Goal: Task Accomplishment & Management: Manage account settings

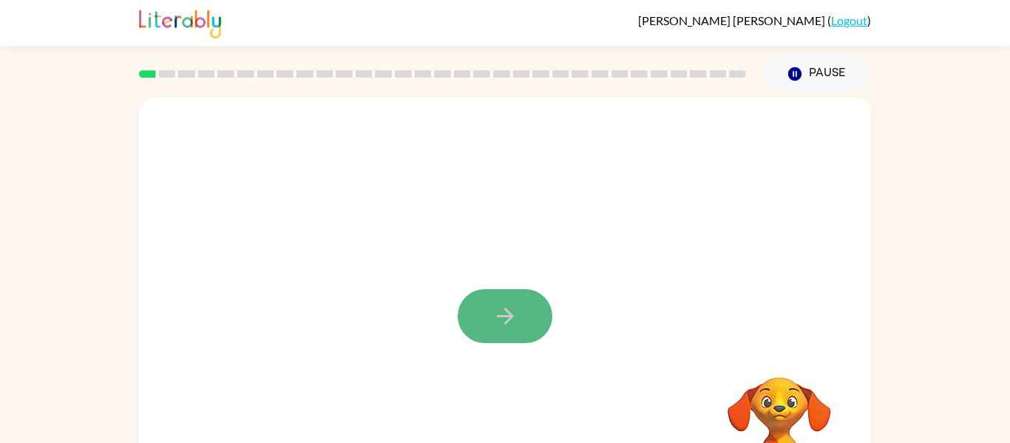
click at [523, 317] on button "button" at bounding box center [505, 316] width 95 height 54
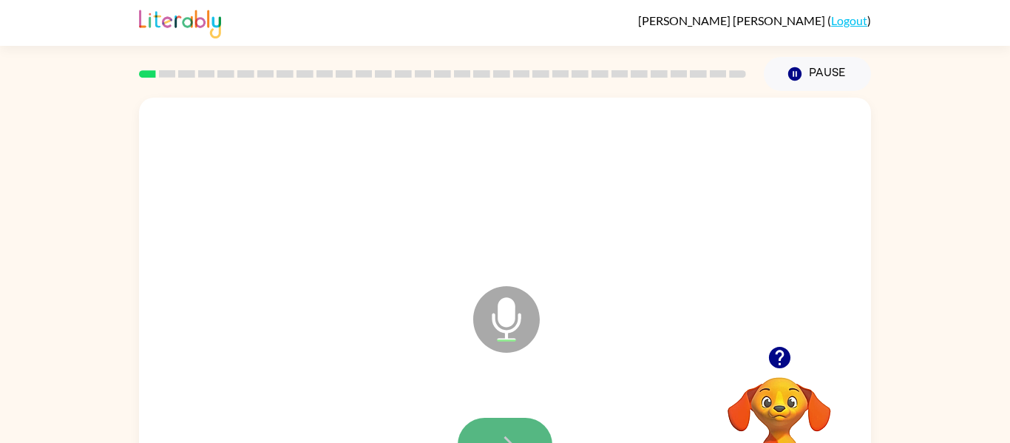
click at [527, 425] on button "button" at bounding box center [505, 445] width 95 height 54
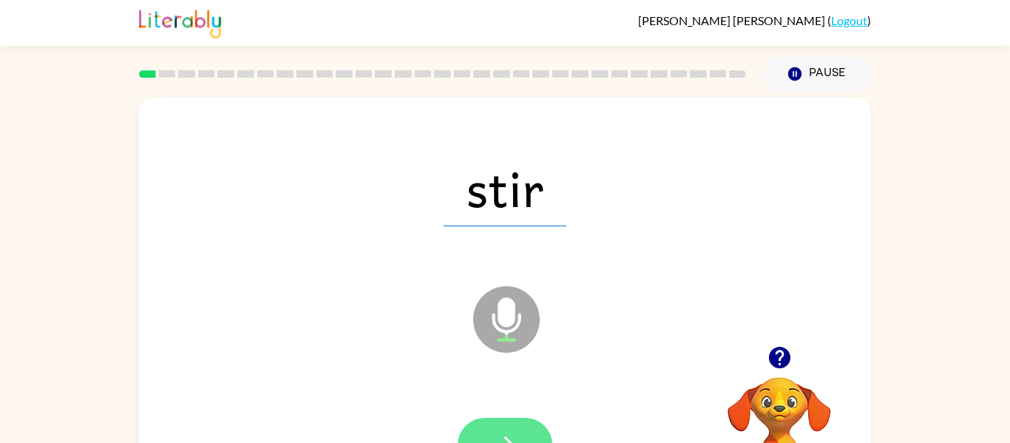
click at [524, 427] on button "button" at bounding box center [505, 445] width 95 height 54
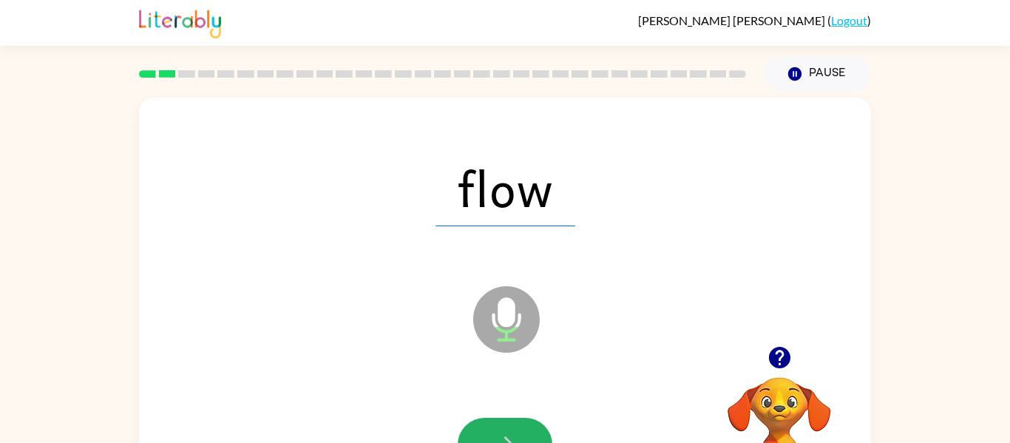
click at [524, 426] on button "button" at bounding box center [505, 445] width 95 height 54
click at [523, 424] on button "button" at bounding box center [505, 445] width 95 height 54
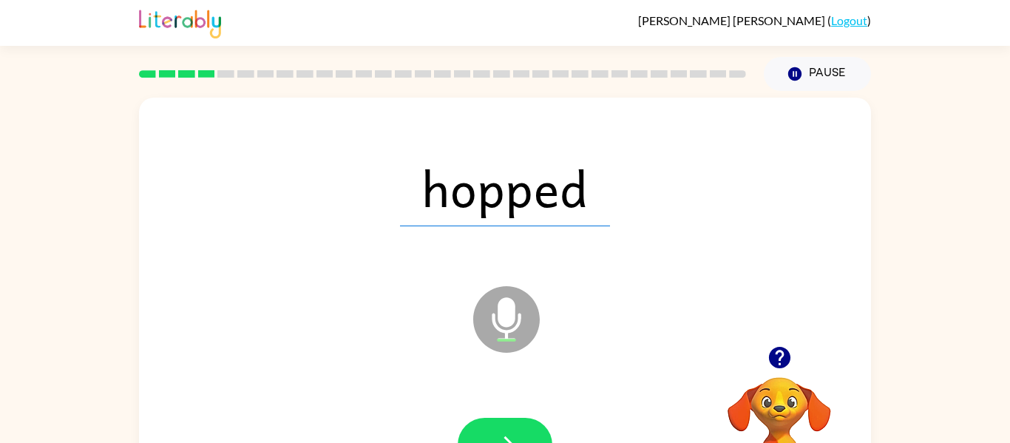
click at [146, 78] on div at bounding box center [442, 74] width 625 height 52
click at [161, 74] on rect at bounding box center [167, 73] width 17 height 7
click at [802, 85] on button "Pause Pause" at bounding box center [817, 74] width 107 height 34
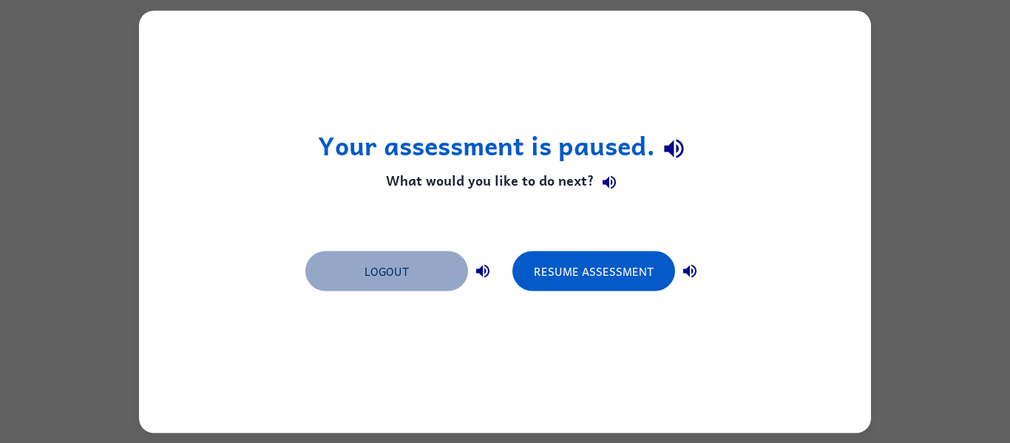
click at [427, 260] on button "Logout" at bounding box center [386, 271] width 163 height 40
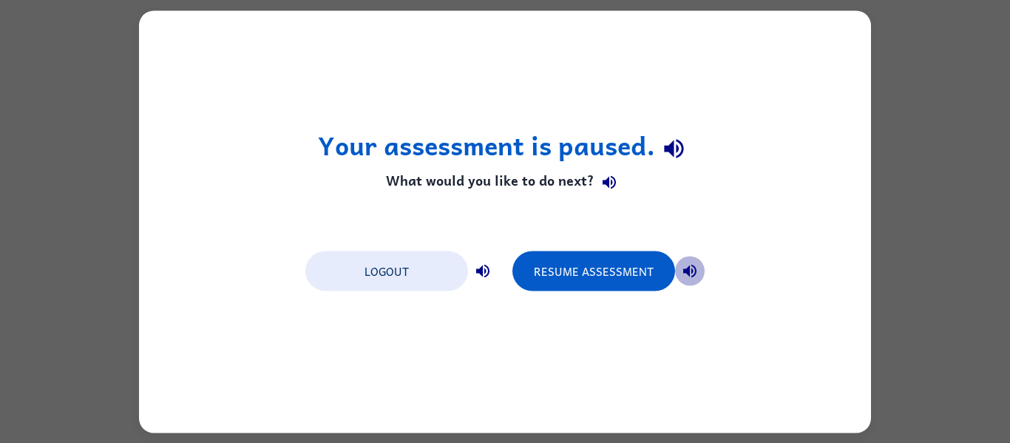
click at [693, 271] on icon "button" at bounding box center [690, 271] width 18 height 18
click at [481, 277] on icon "button" at bounding box center [483, 271] width 18 height 18
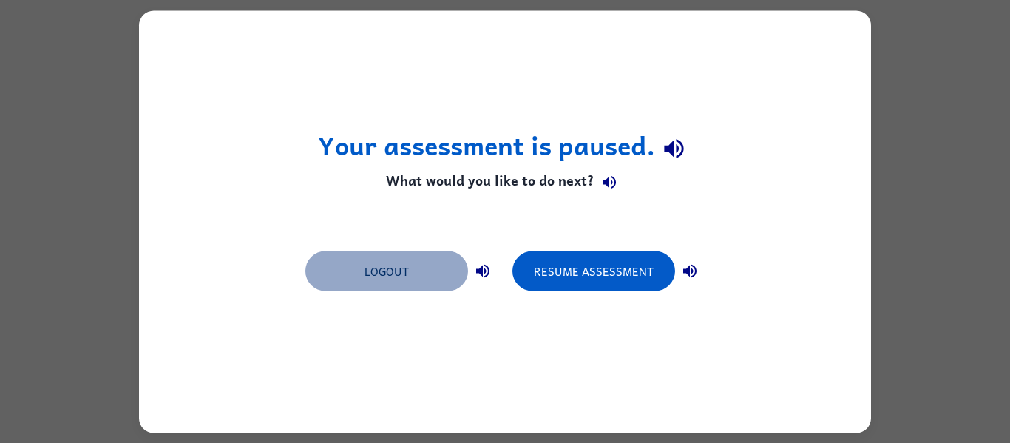
click at [455, 277] on button "Logout" at bounding box center [386, 271] width 163 height 40
